Goal: Download file/media

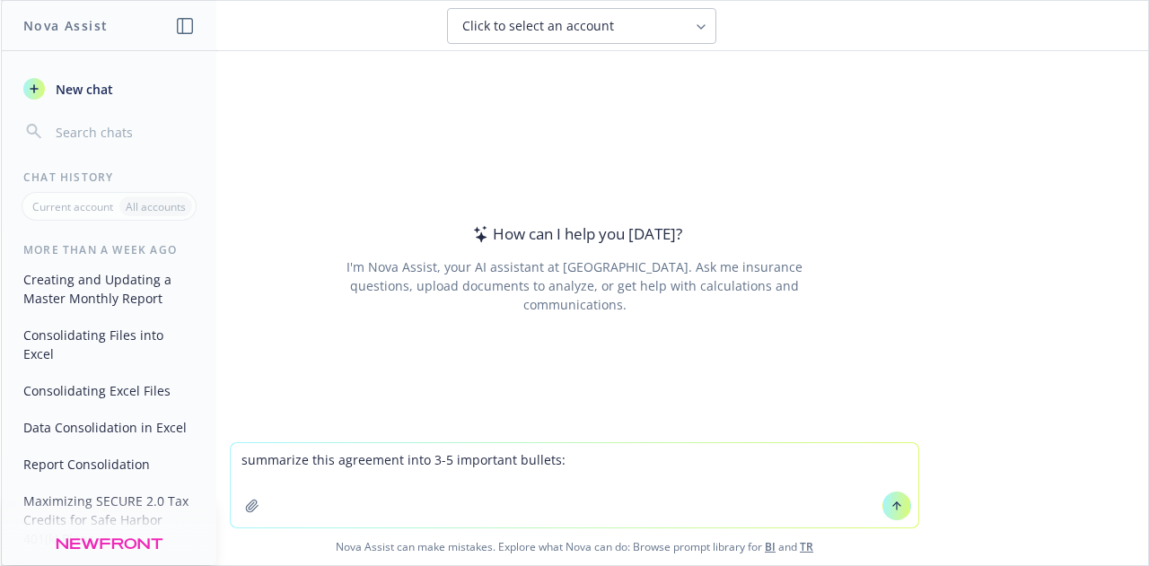
click at [247, 519] on button "button" at bounding box center [252, 506] width 29 height 29
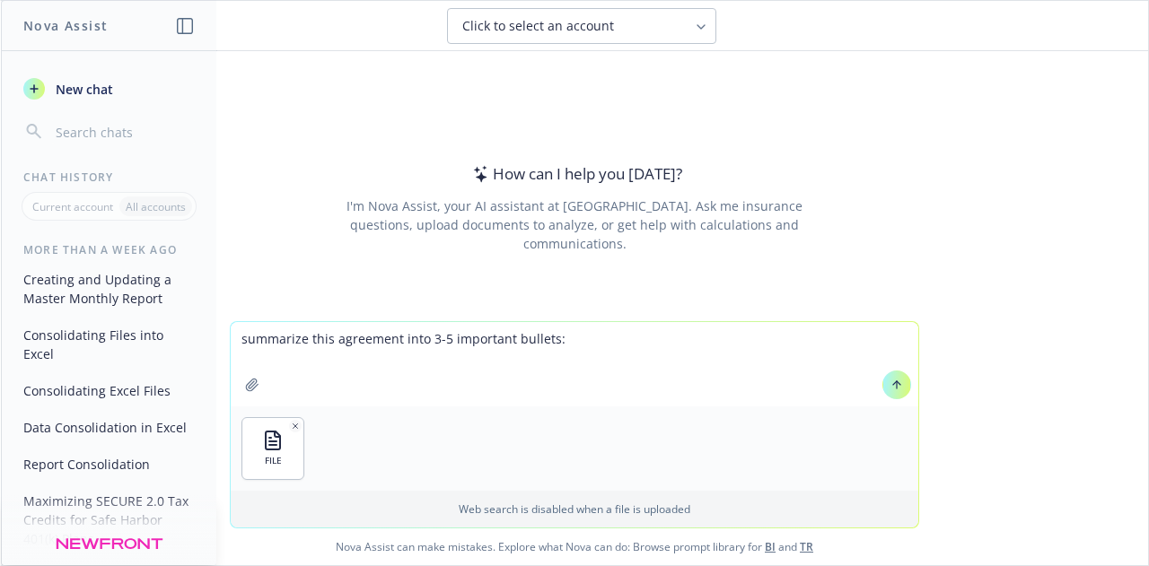
click at [434, 340] on textarea "summarize this agreement into 3-5 important bullets:" at bounding box center [574, 364] width 687 height 84
type textarea "summarize this agreement into 4 important bullets:"
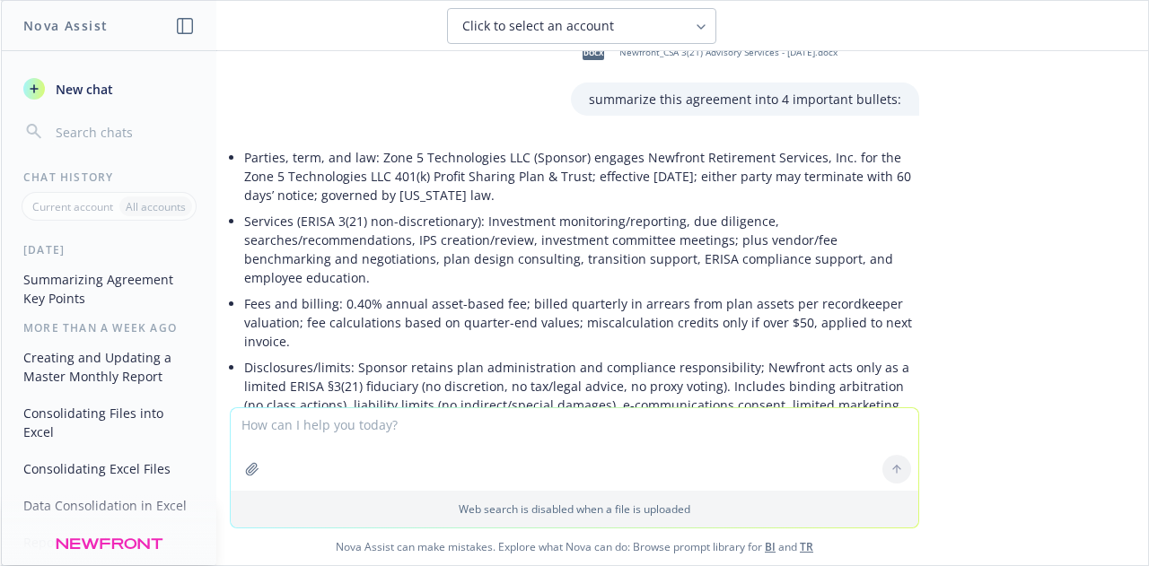
scroll to position [34, 0]
click at [267, 189] on p "Parties, term, and law: Zone 5 Technologies LLC (Sponsor) engages Newfront Reti…" at bounding box center [581, 177] width 675 height 57
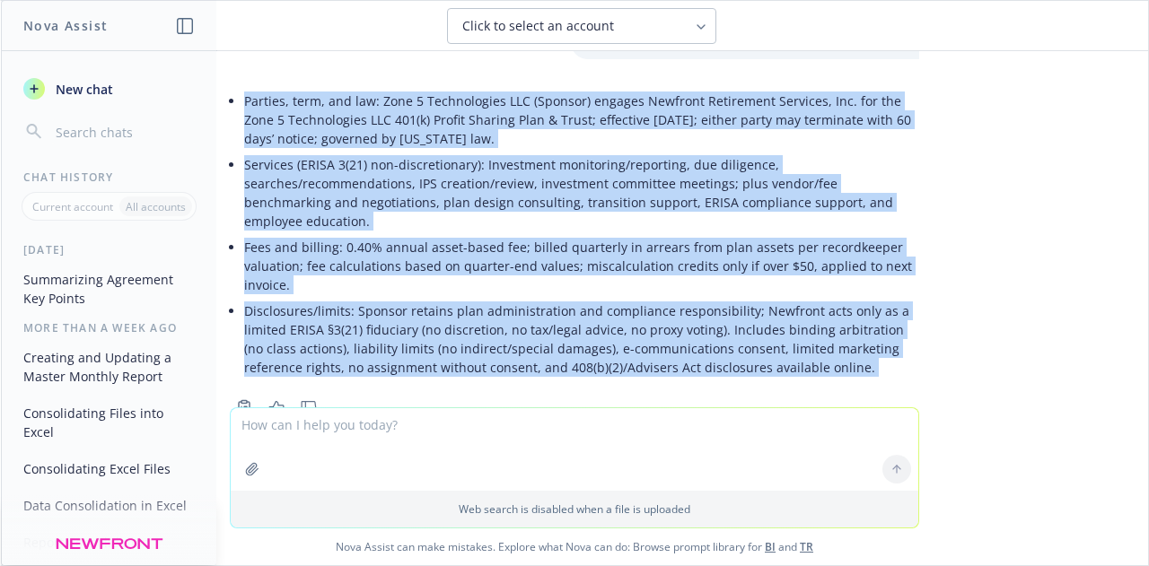
scroll to position [127, 0]
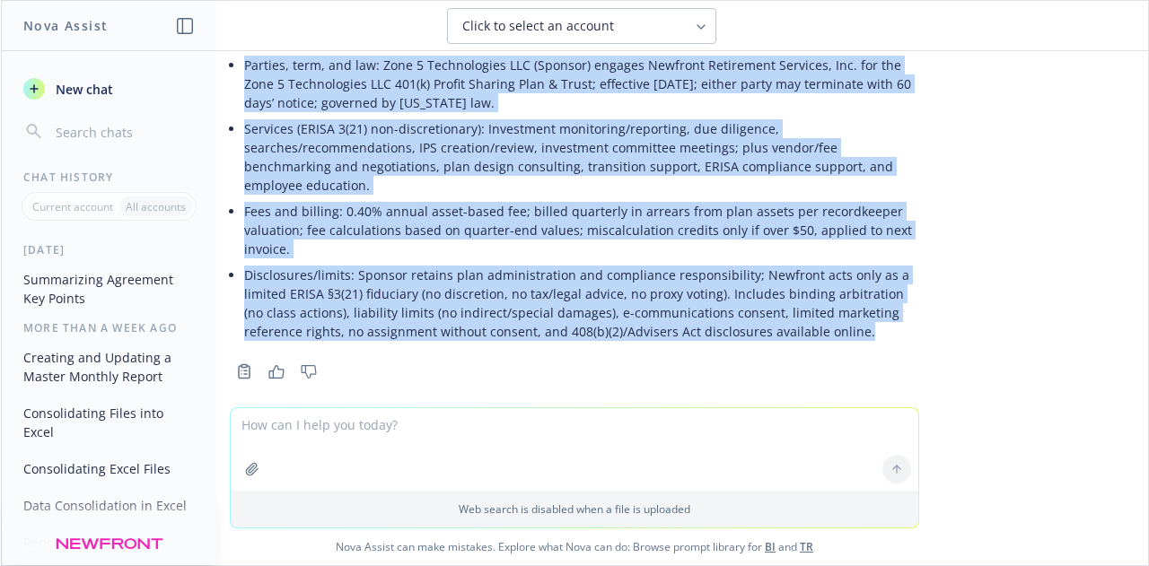
drag, startPoint x: 232, startPoint y: 158, endPoint x: 829, endPoint y: 318, distance: 617.8
click at [829, 318] on ul "Parties, term, and law: Zone 5 Technologies LLC (Sponsor) engages Newfront Reti…" at bounding box center [581, 198] width 675 height 293
copy ul "Loremip, dolo, sit ame: Cons 6 Adipiscingel SED (Doeiusm) tempori Utlabore Etdo…"
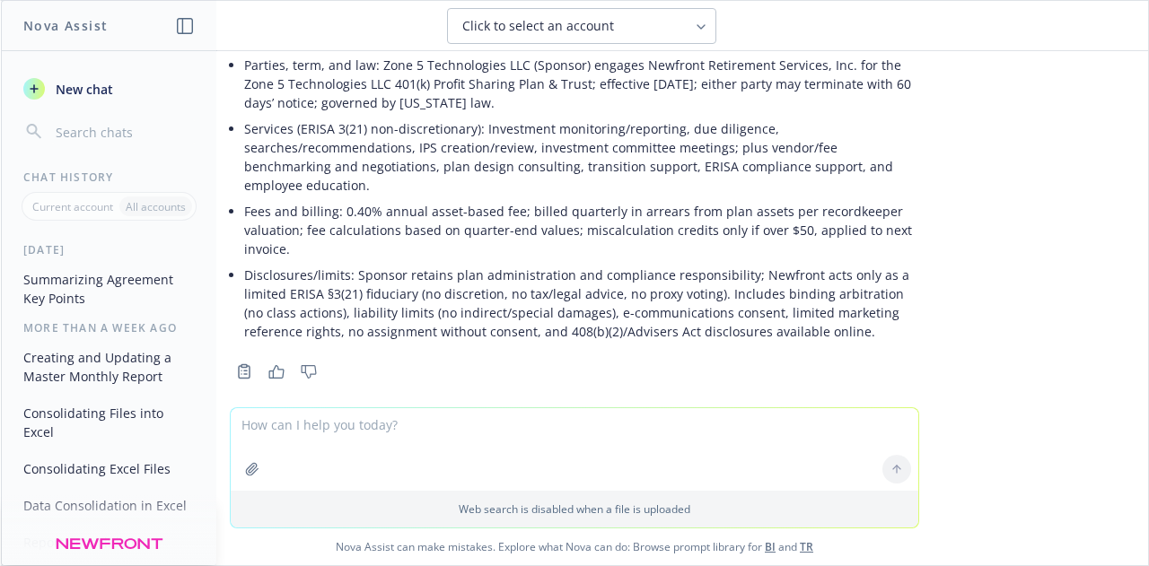
click at [381, 448] on textarea at bounding box center [574, 449] width 687 height 83
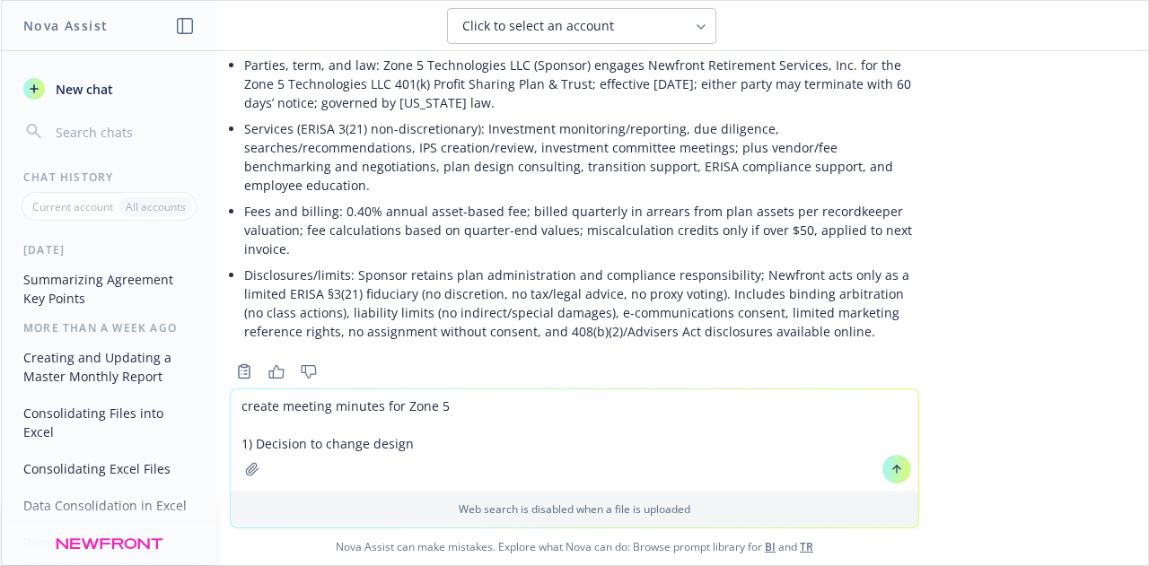
paste textarea "Remove QACA Add Enhanced Safe Harbor Match, 100% up to 4% (fully vested) Retain…"
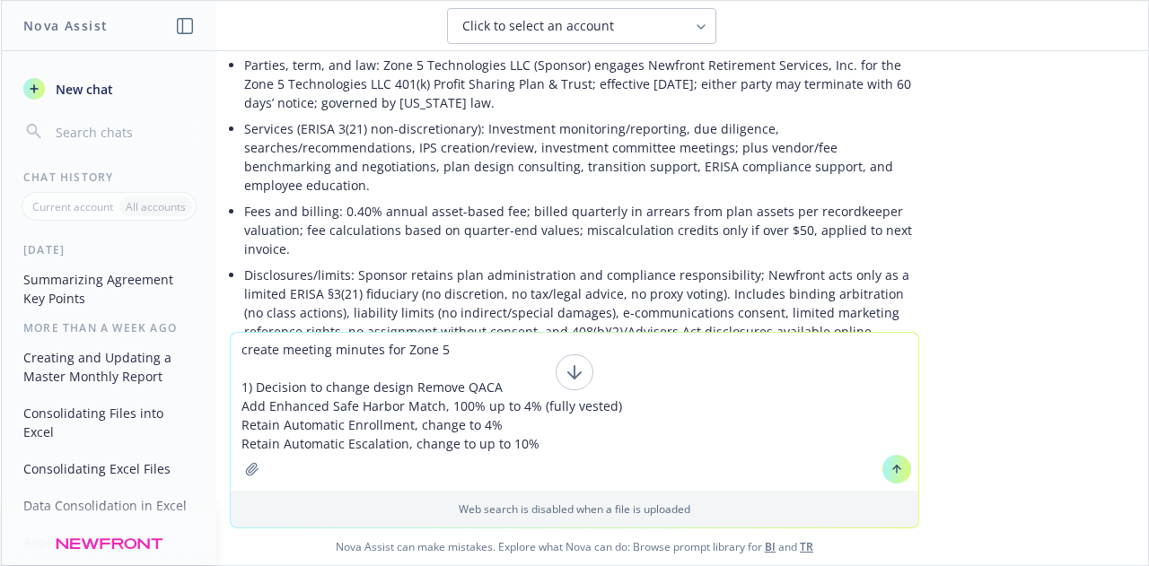
click at [456, 390] on textarea "create meeting minutes for Zone 5 1) Decision to change design Remove QACA Add …" at bounding box center [574, 412] width 687 height 158
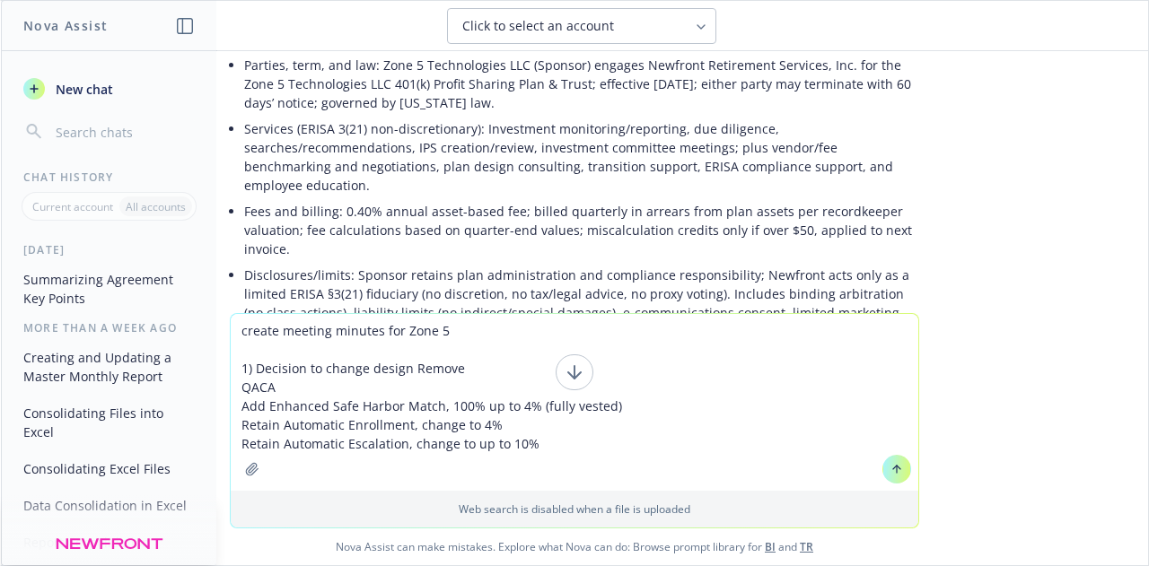
click at [585, 439] on textarea "create meeting minutes for Zone 5 1) Decision to change design Remove QACA Add …" at bounding box center [574, 402] width 687 height 177
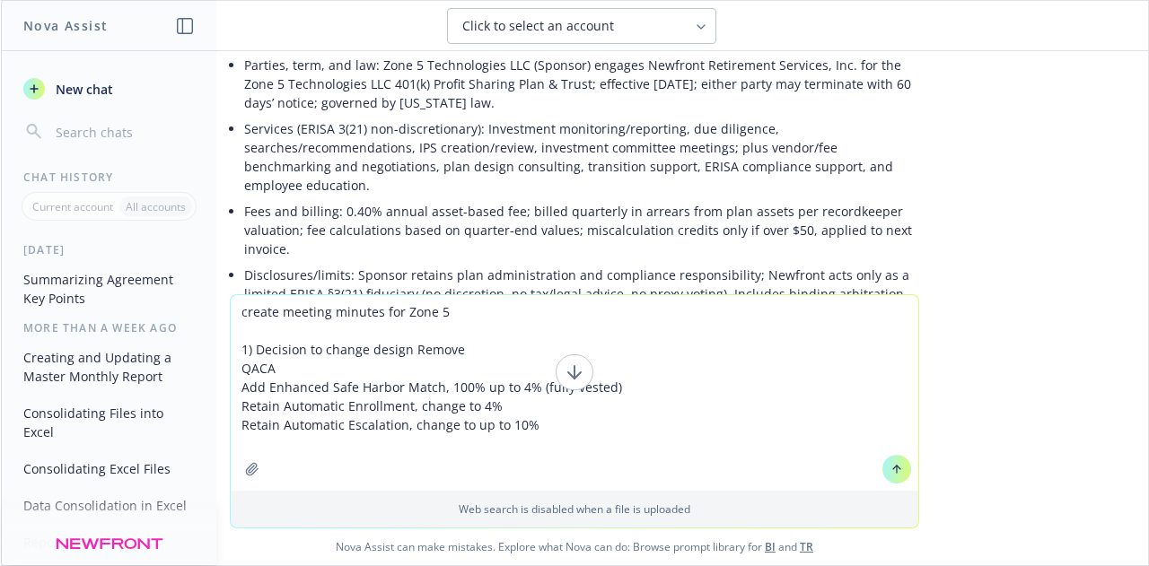
click at [452, 335] on textarea "create meeting minutes for Zone 5 1) Decision to change design Remove QACA Add …" at bounding box center [574, 393] width 687 height 196
click at [239, 348] on textarea "create meeting minutes for Zone 5 1) Decision to engage Newfront for 3(21) serv…" at bounding box center [574, 393] width 687 height 196
click at [298, 439] on textarea "create meeting minutes for Zone 5 1) Decision to engage Newfront for 3(21) serv…" at bounding box center [574, 393] width 687 height 196
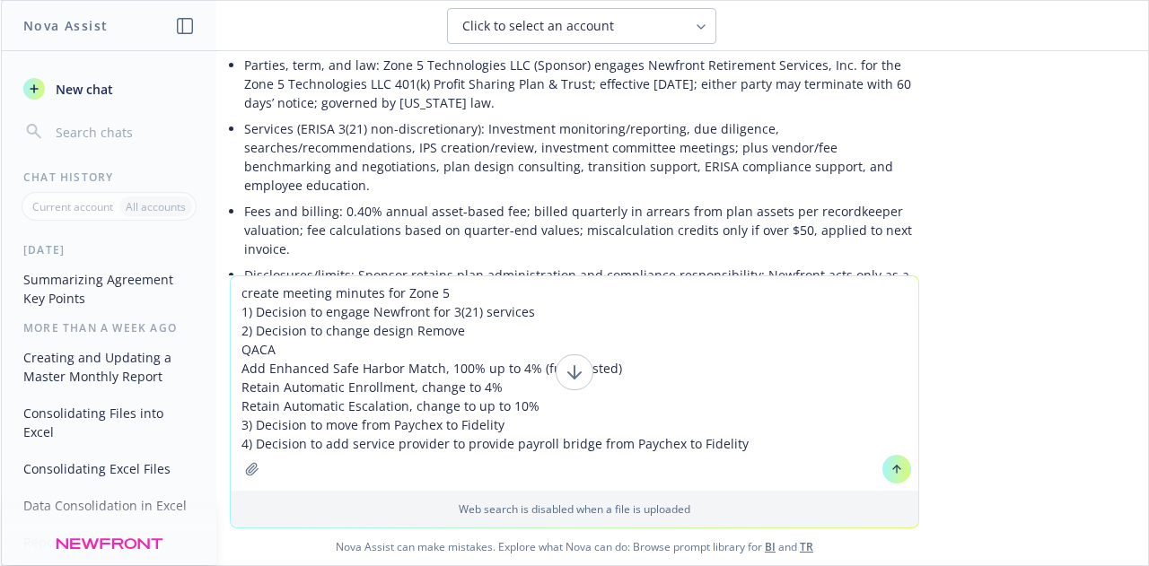
type textarea "create meeting minutes for Zone 5 1) Decision to engage Newfront for 3(21) serv…"
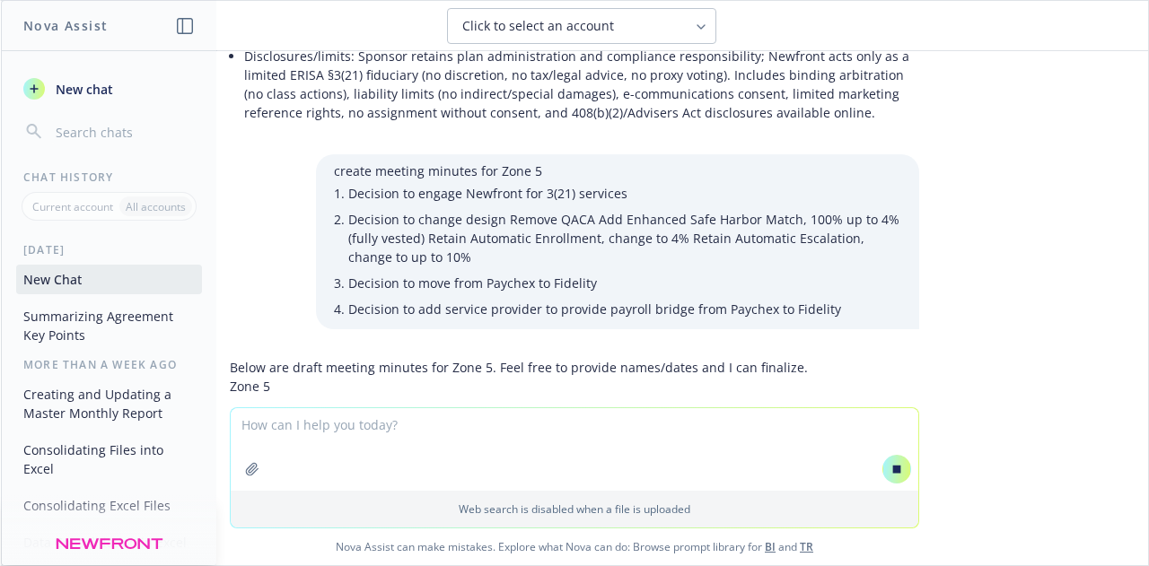
scroll to position [353, 0]
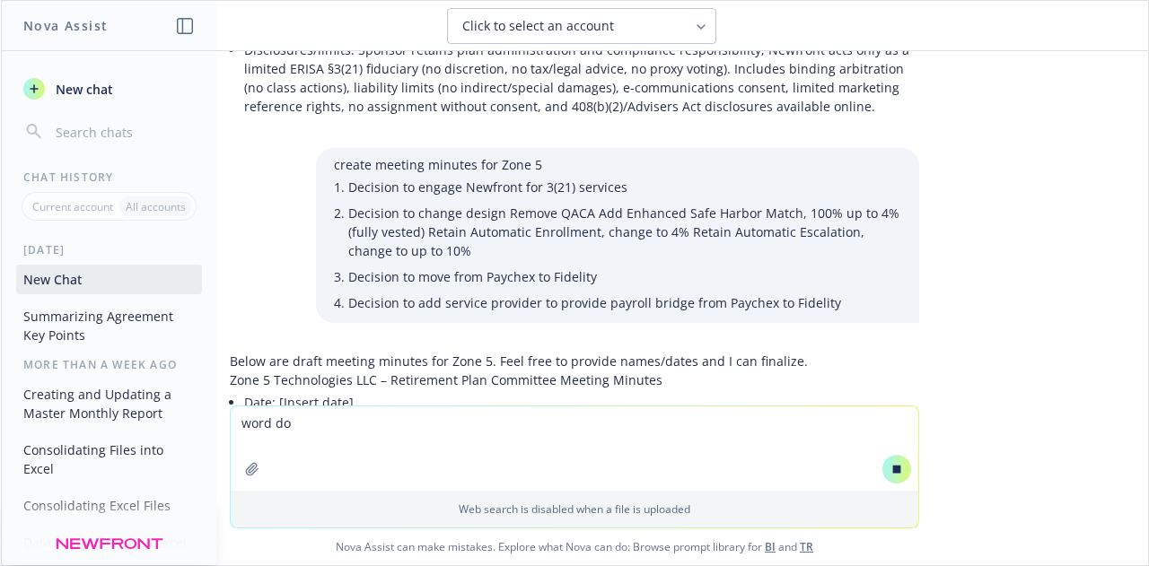
type textarea "word doc"
click at [401, 430] on textarea "word doc" at bounding box center [574, 449] width 687 height 84
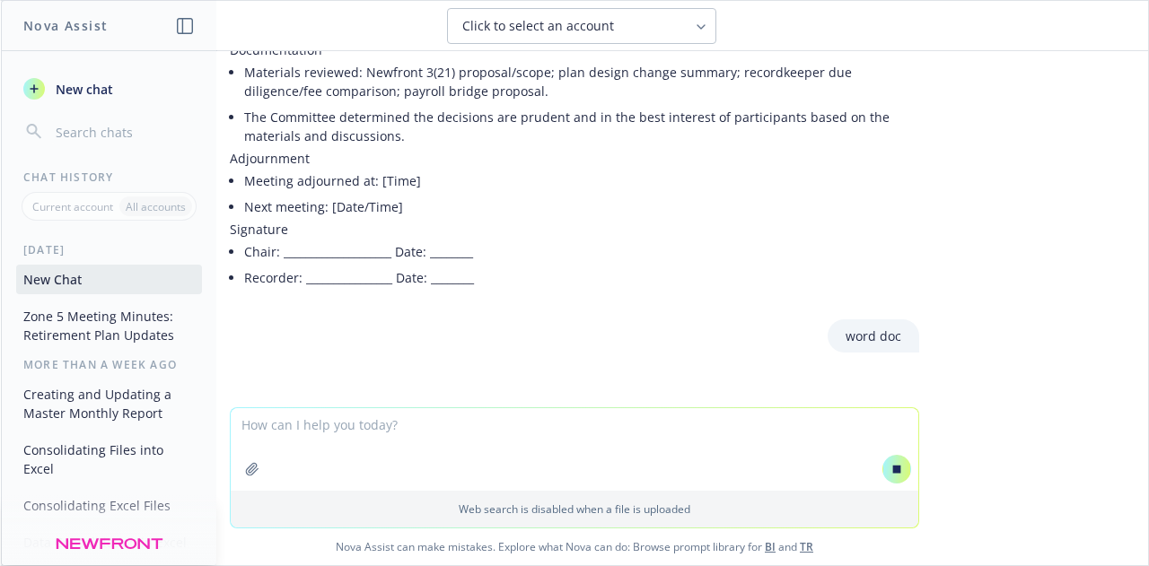
scroll to position [2193, 0]
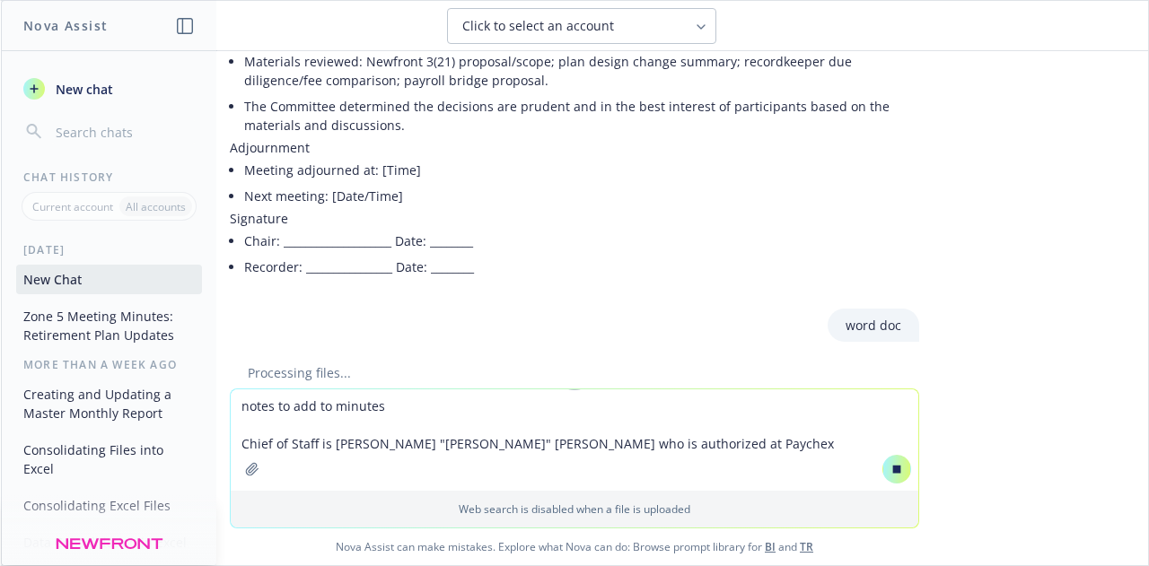
click at [522, 413] on textarea "notes to add to minutes Chief of Staff is [PERSON_NAME] "[PERSON_NAME]" [PERSON…" at bounding box center [574, 440] width 687 height 101
click at [639, 457] on textarea "notes to add to minutes Chief of Staff is [PERSON_NAME] "[PERSON_NAME]" [PERSON…" at bounding box center [574, 440] width 687 height 101
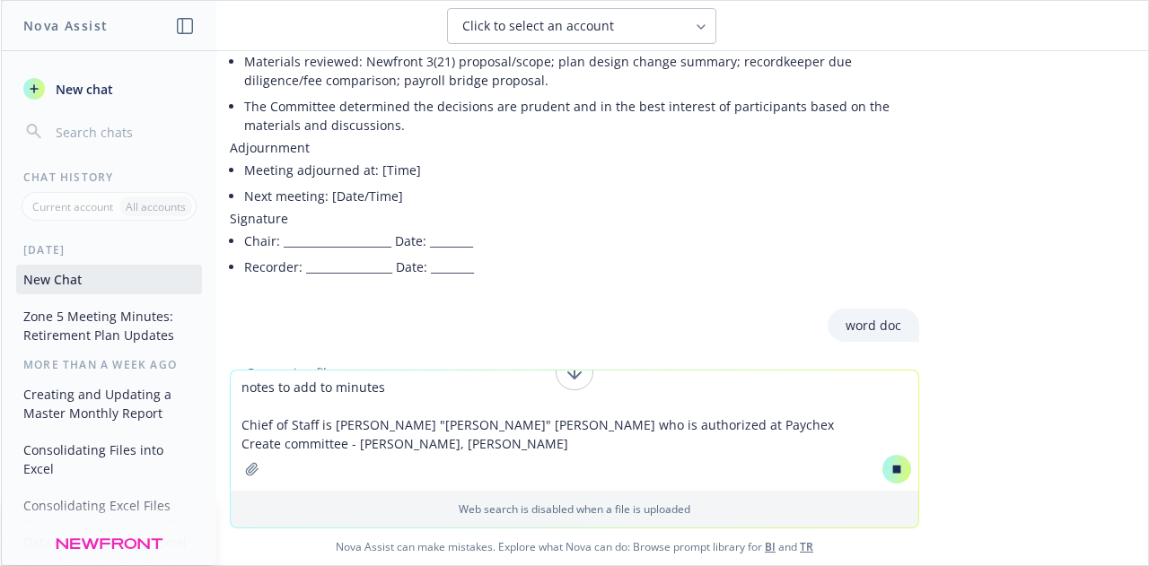
click at [425, 406] on textarea "notes to add to minutes Chief of Staff is [PERSON_NAME] "[PERSON_NAME]" [PERSON…" at bounding box center [574, 431] width 687 height 120
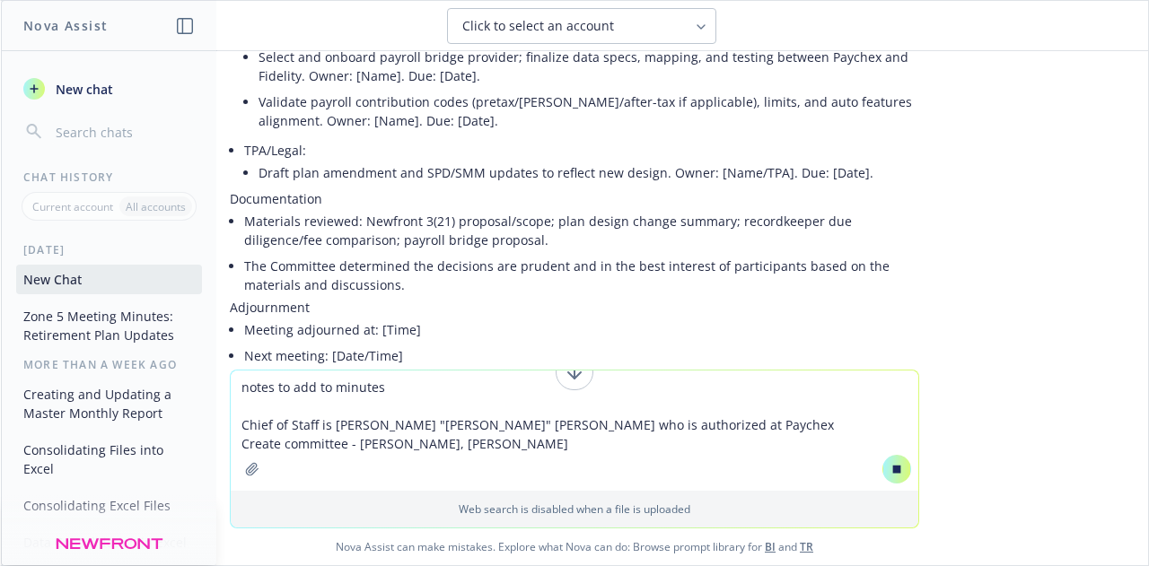
scroll to position [2032, 0]
type textarea "notes to add to minutes Chief of Staff is [PERSON_NAME] "[PERSON_NAME]" [PERSON…"
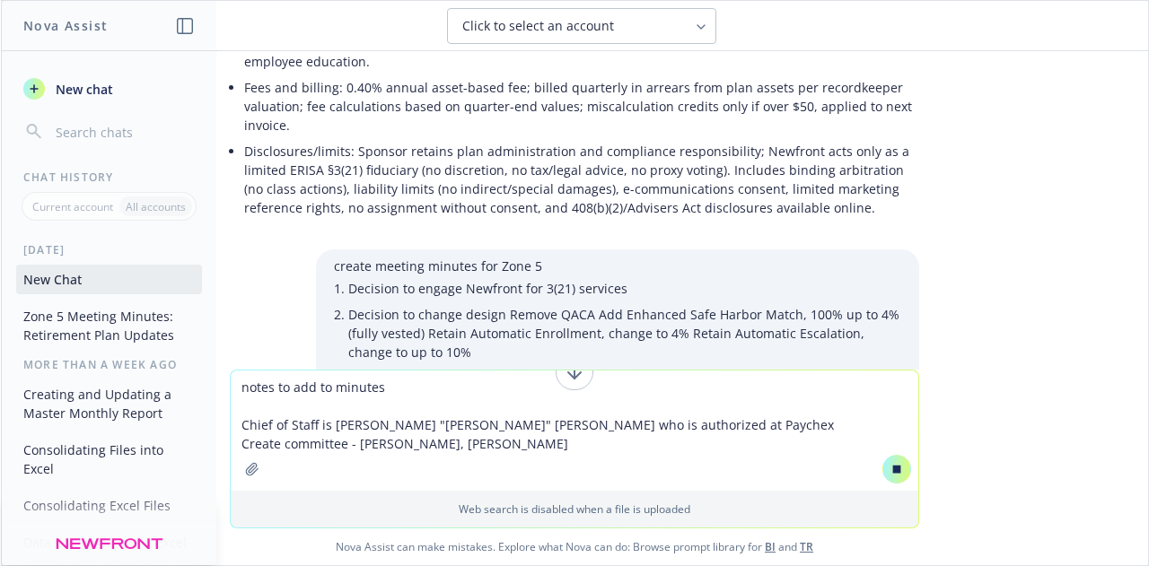
scroll to position [623, 0]
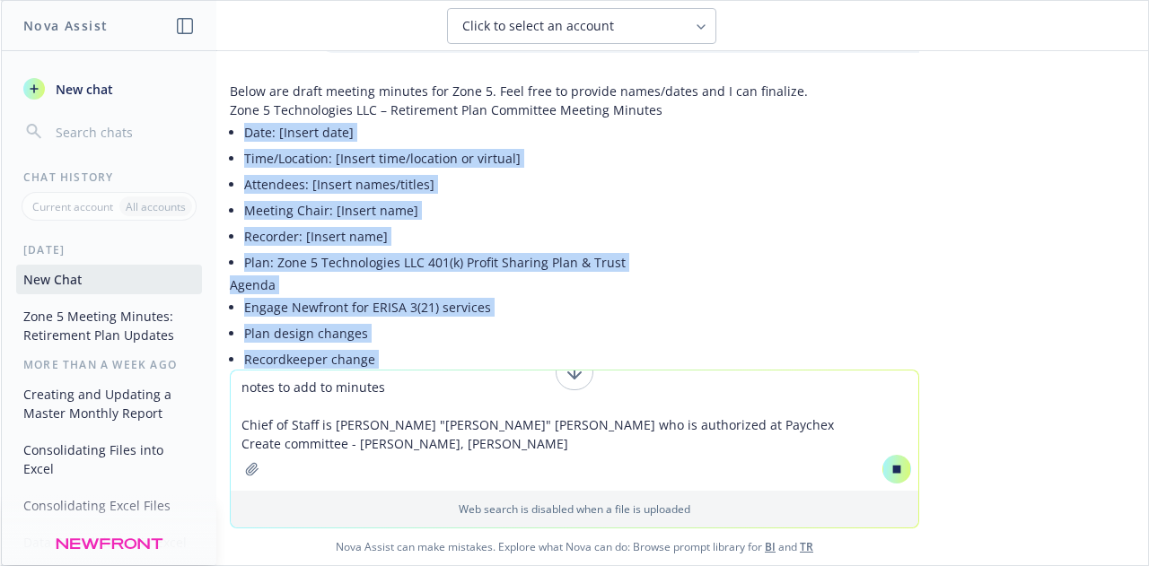
drag, startPoint x: 490, startPoint y: 256, endPoint x: 225, endPoint y: 118, distance: 298.7
copy div "Lore: [Ipsumd sita] Cons/Adipisci: [Elitse doei/temporin ut laboree] Doloremag:…"
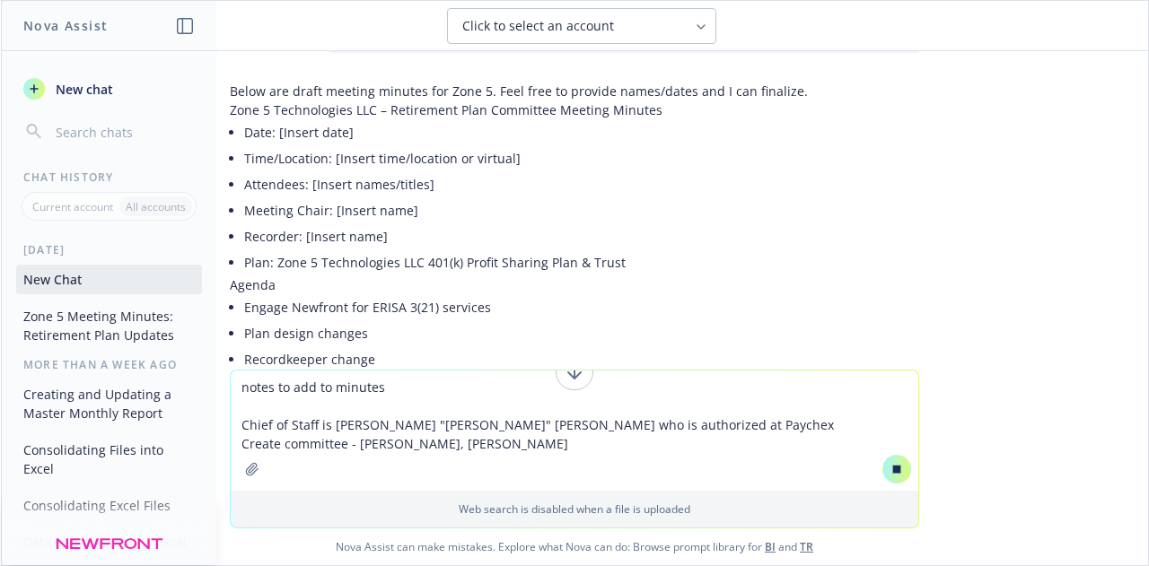
drag, startPoint x: 234, startPoint y: 420, endPoint x: 519, endPoint y: 458, distance: 287.0
click at [519, 458] on textarea "notes to add to minutes Chief of Staff is [PERSON_NAME] "[PERSON_NAME]" [PERSON…" at bounding box center [574, 431] width 687 height 120
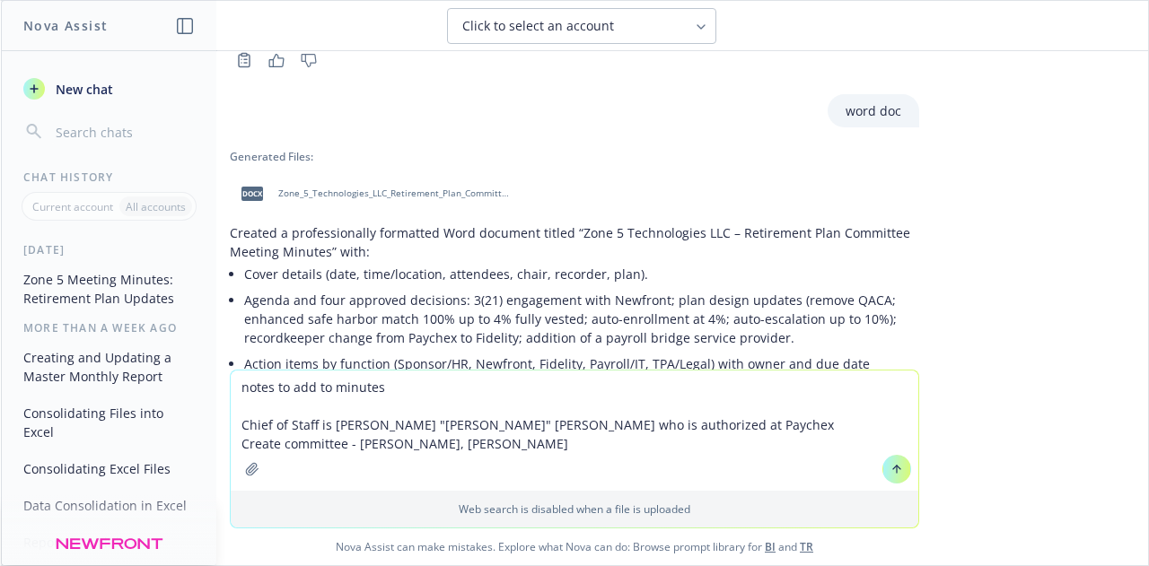
scroll to position [2471, 0]
click at [454, 188] on span "Zone_5_Technologies_LLC_Retirement_Plan_Committee_Meeting_Minutes.docx" at bounding box center [395, 194] width 235 height 12
drag, startPoint x: 503, startPoint y: 444, endPoint x: 203, endPoint y: 431, distance: 301.0
click at [203, 431] on div "Nova Assist New chat Chat History Current account All accounts [DATE] Zone 5 Me…" at bounding box center [574, 283] width 1149 height 566
click at [722, 262] on li "Cover details (date, time/location, attendees, chair, recorder, plan)." at bounding box center [581, 275] width 675 height 26
